Goal: Information Seeking & Learning: Understand process/instructions

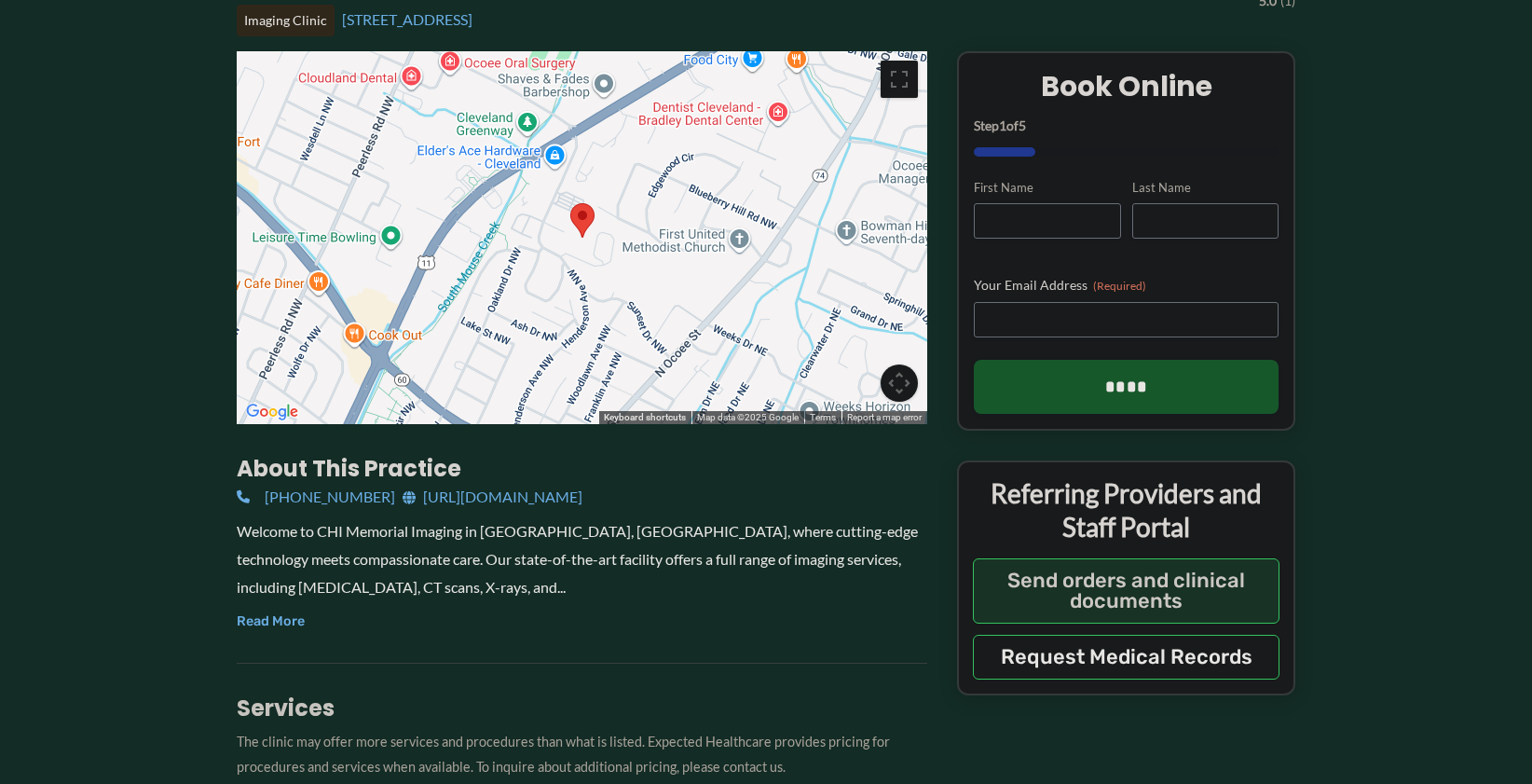
scroll to position [667, 0]
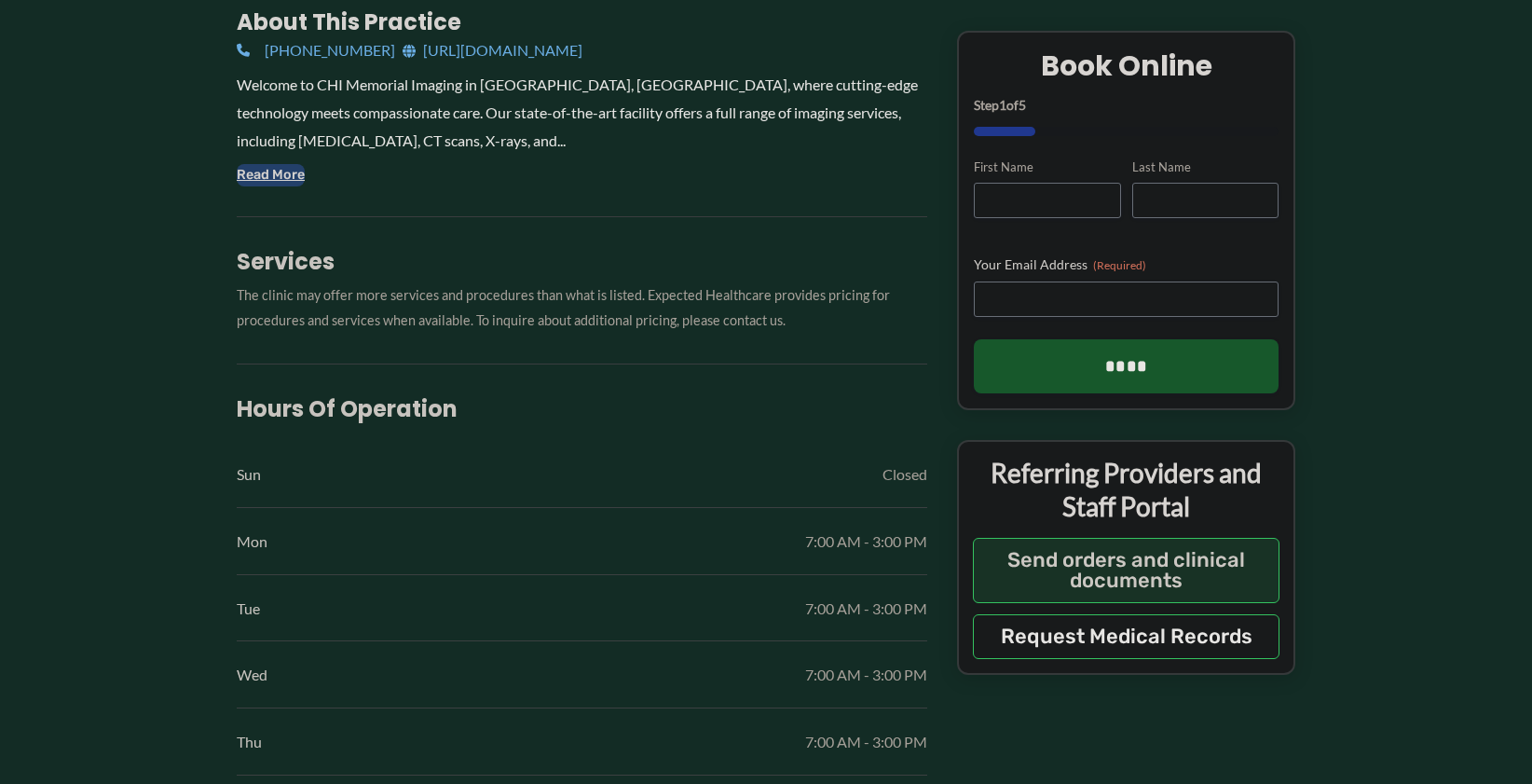
click at [264, 179] on button "Read More" at bounding box center [270, 175] width 68 height 22
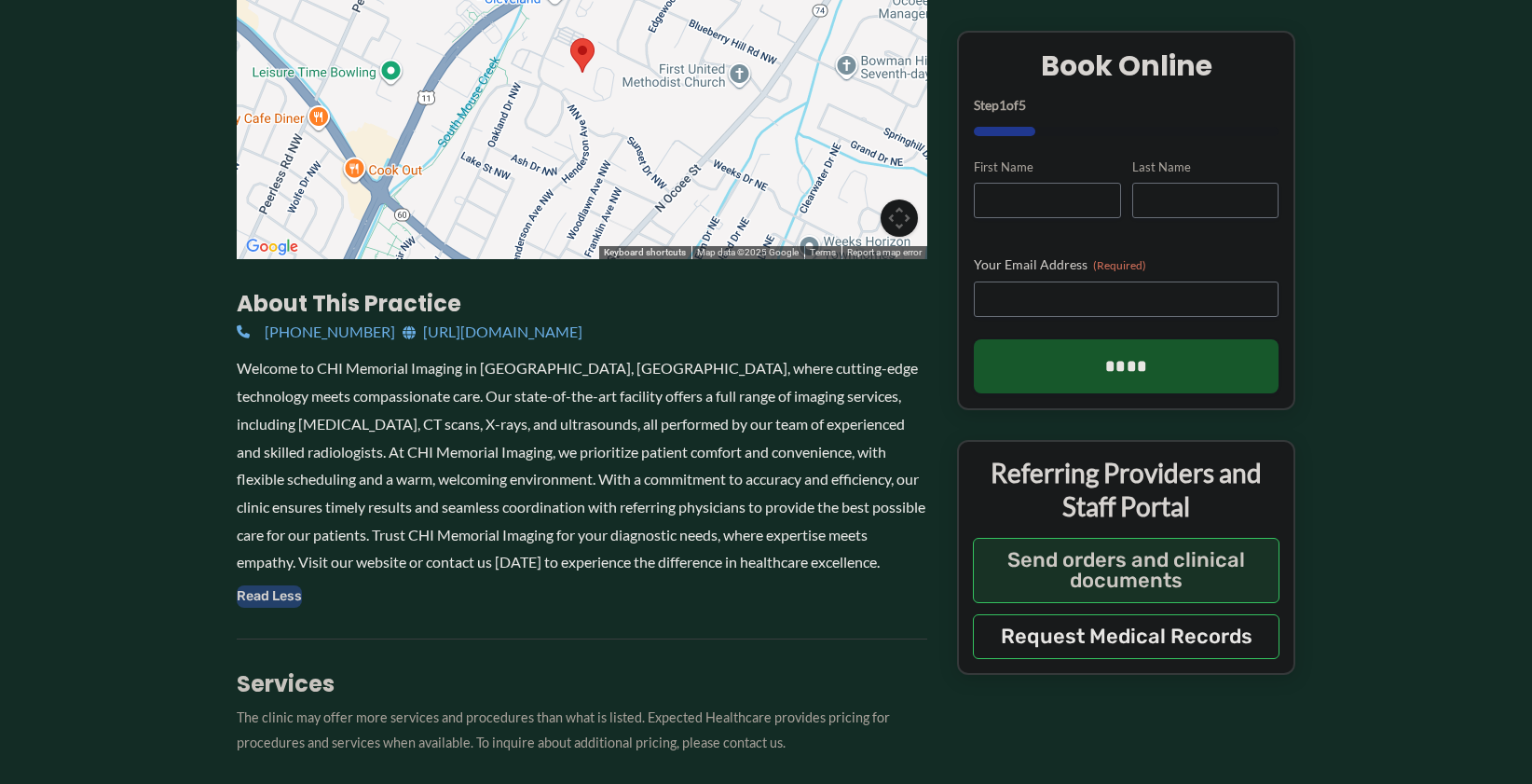
scroll to position [0, 0]
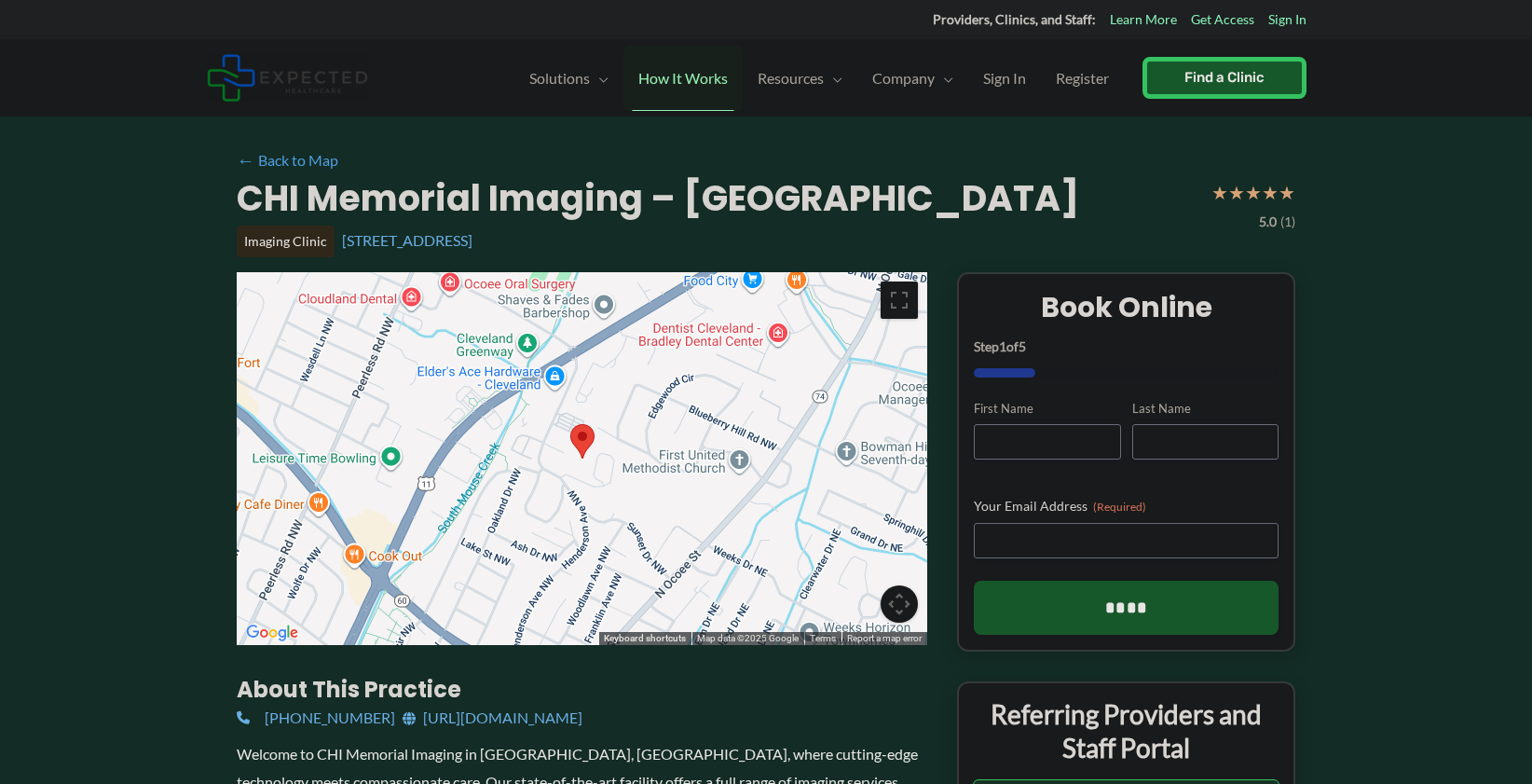
click at [708, 79] on span "How It Works" at bounding box center [683, 78] width 90 height 66
